Goal: Task Accomplishment & Management: Complete application form

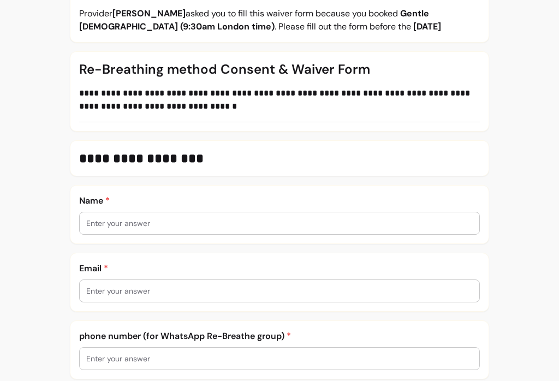
scroll to position [178, 0]
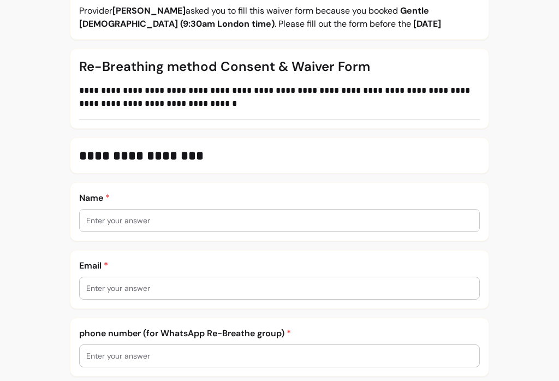
click at [134, 222] on input "text" at bounding box center [279, 220] width 387 height 11
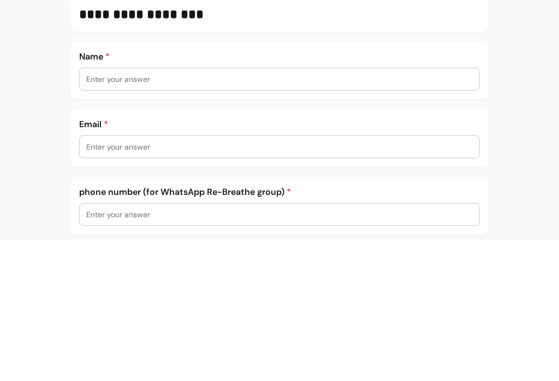
type input "[PERSON_NAME]"
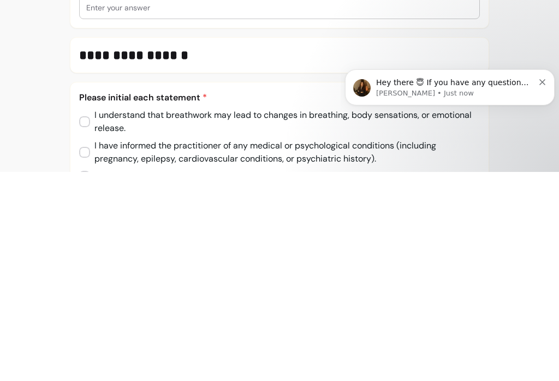
scroll to position [0, 0]
type input "[EMAIL_ADDRESS][DOMAIN_NAME]"
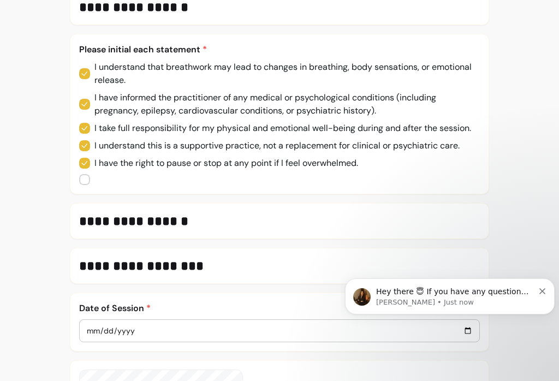
scroll to position [641, 0]
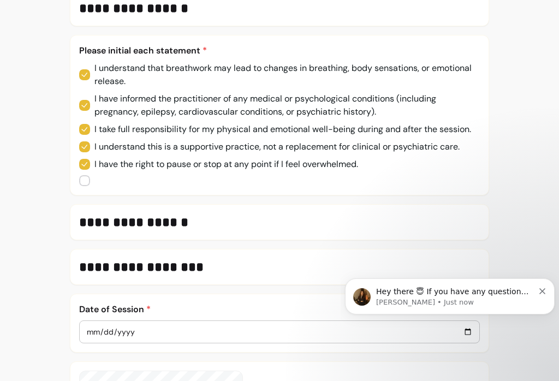
click at [214, 230] on h3 "**********" at bounding box center [279, 222] width 401 height 17
click at [240, 218] on h3 "**********" at bounding box center [279, 222] width 401 height 17
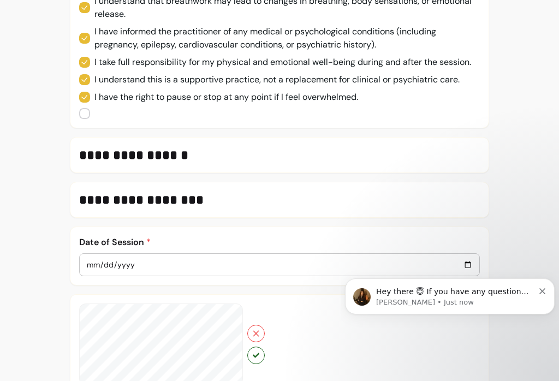
scroll to position [712, 0]
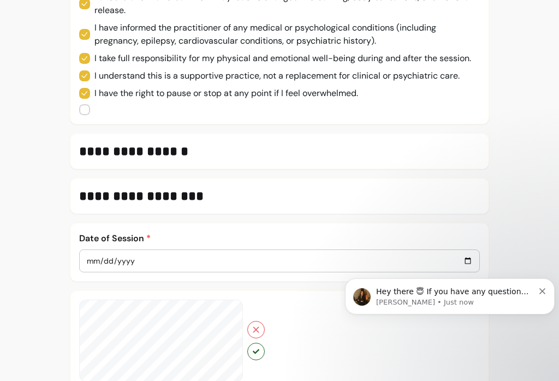
click at [148, 258] on div at bounding box center [279, 261] width 387 height 22
type input "[DATE]"
click at [221, 158] on h3 "**********" at bounding box center [279, 151] width 401 height 17
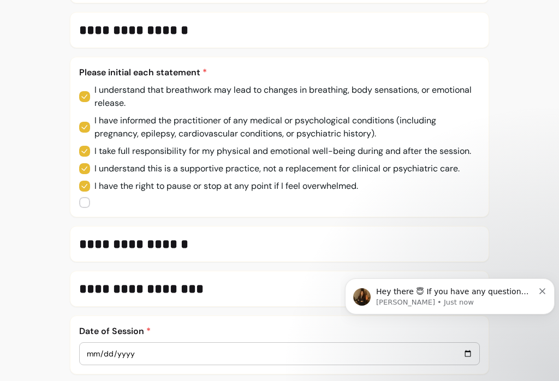
scroll to position [616, 0]
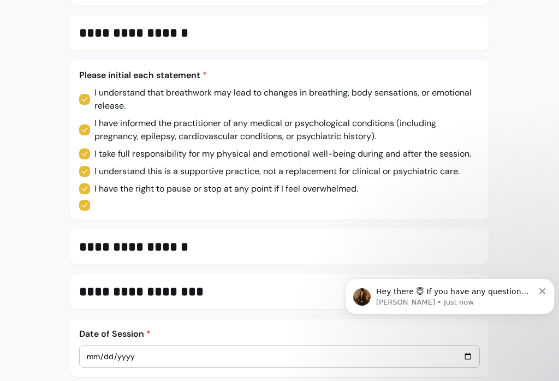
click at [231, 255] on h3 "**********" at bounding box center [279, 246] width 401 height 17
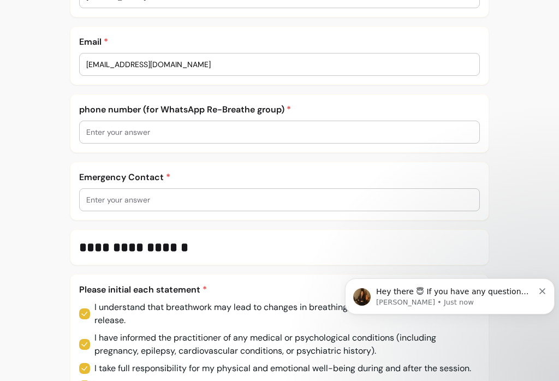
scroll to position [400, 0]
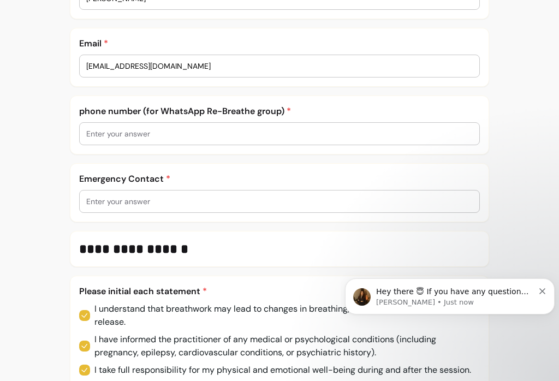
click at [140, 135] on input "text" at bounding box center [279, 133] width 387 height 11
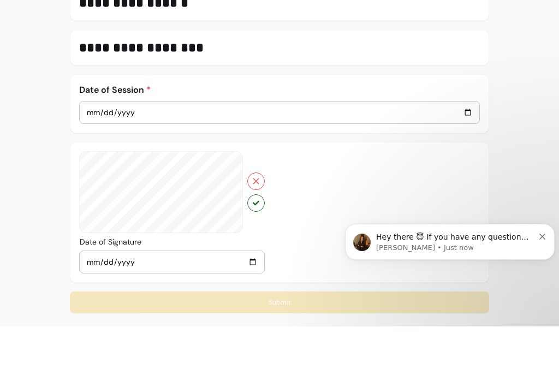
scroll to position [806, 0]
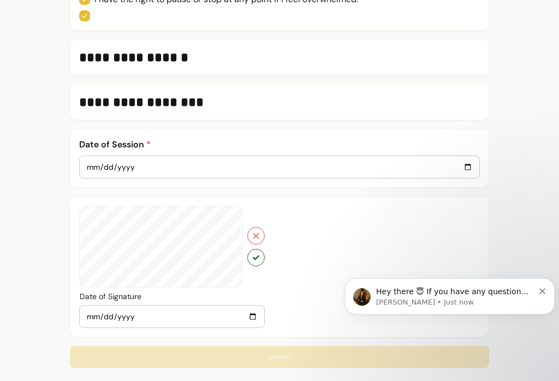
click at [541, 293] on icon "Dismiss notification" at bounding box center [543, 291] width 6 height 6
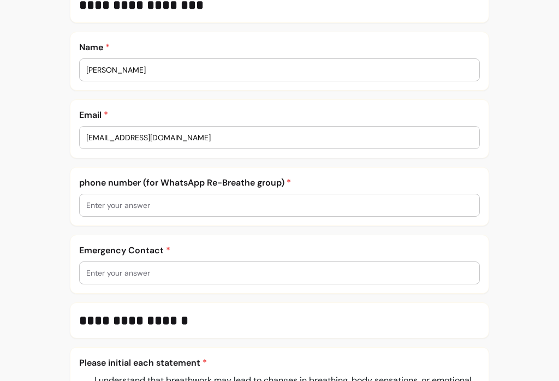
scroll to position [361, 0]
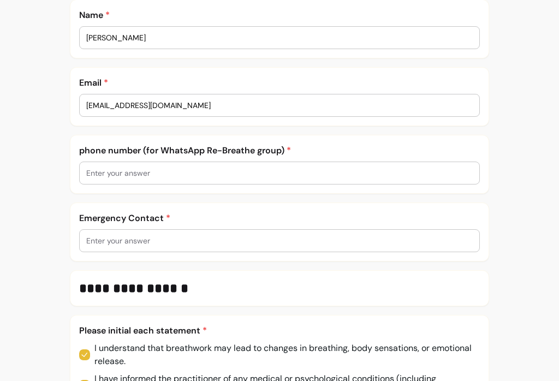
click at [151, 243] on input "text" at bounding box center [279, 240] width 387 height 11
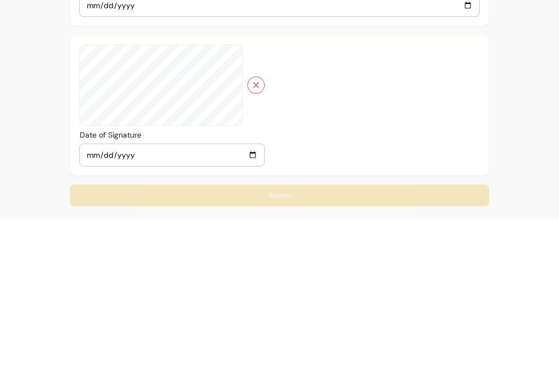
scroll to position [806, 0]
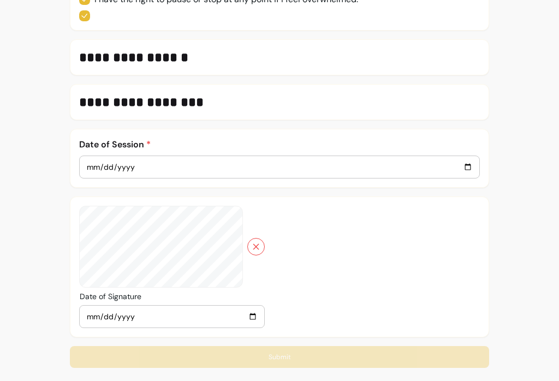
type input "07941255628"
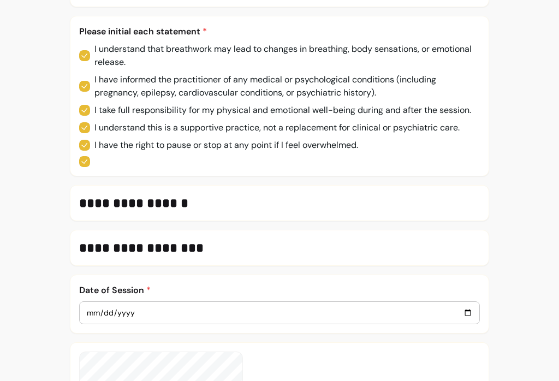
scroll to position [658, 0]
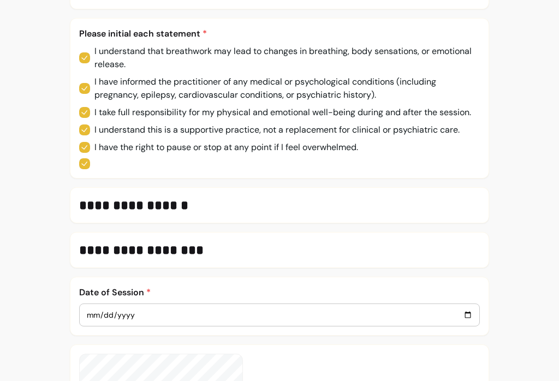
click at [245, 212] on h3 "**********" at bounding box center [279, 205] width 401 height 17
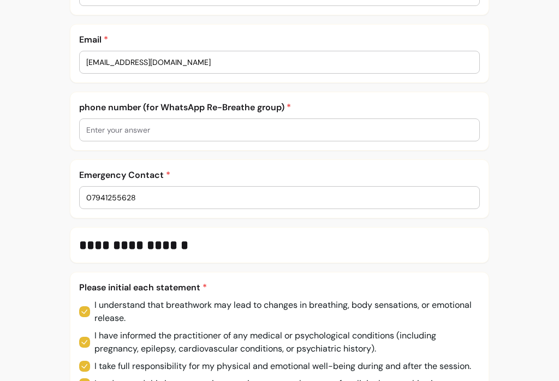
scroll to position [399, 0]
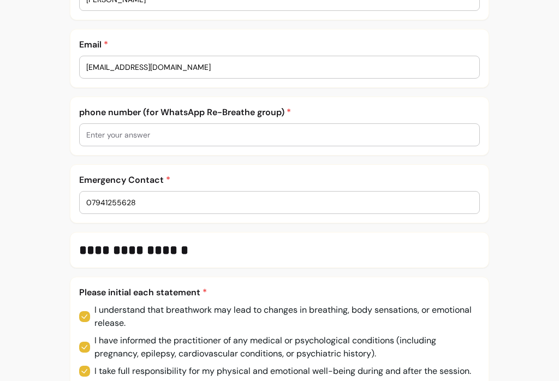
click at [139, 134] on input "text" at bounding box center [279, 134] width 387 height 11
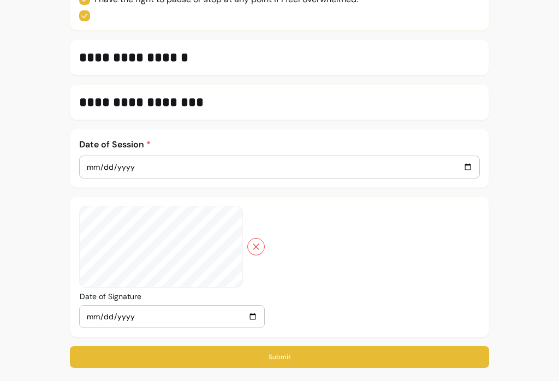
scroll to position [806, 0]
type input "07941255628"
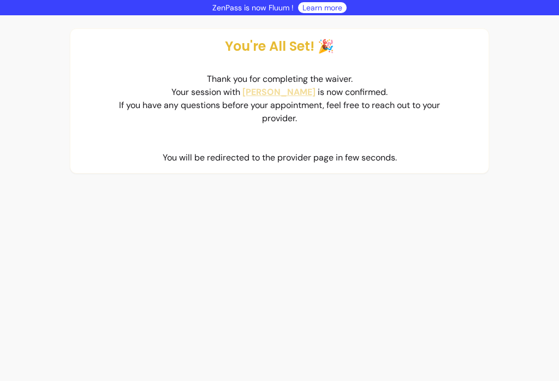
scroll to position [0, 0]
